Goal: Book appointment/travel/reservation

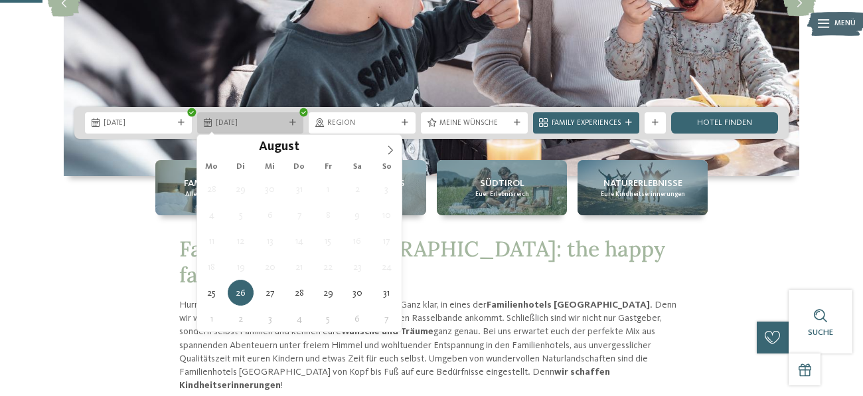
click at [291, 123] on icon at bounding box center [292, 122] width 7 height 7
click at [394, 147] on icon at bounding box center [390, 149] width 9 height 9
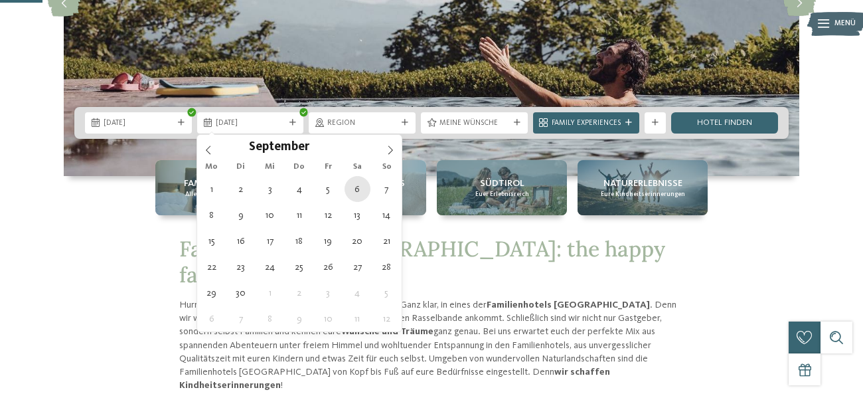
type div "[DATE]"
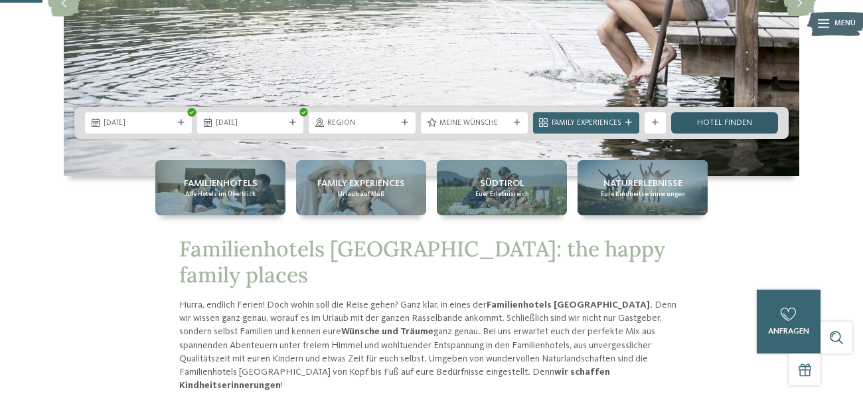
click at [727, 127] on link "Hotel finden" at bounding box center [724, 122] width 107 height 21
